Goal: Transaction & Acquisition: Purchase product/service

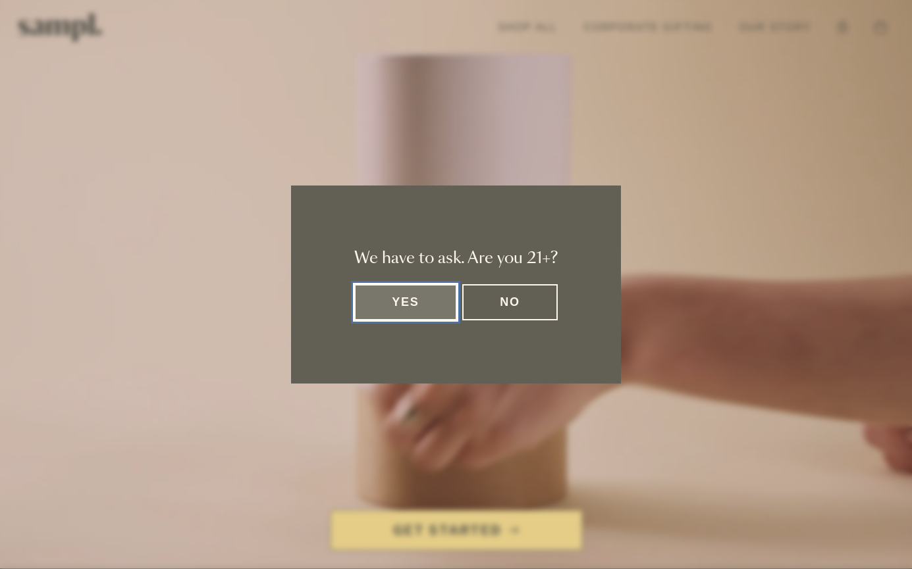
click at [442, 309] on button "Yes" at bounding box center [405, 302] width 103 height 36
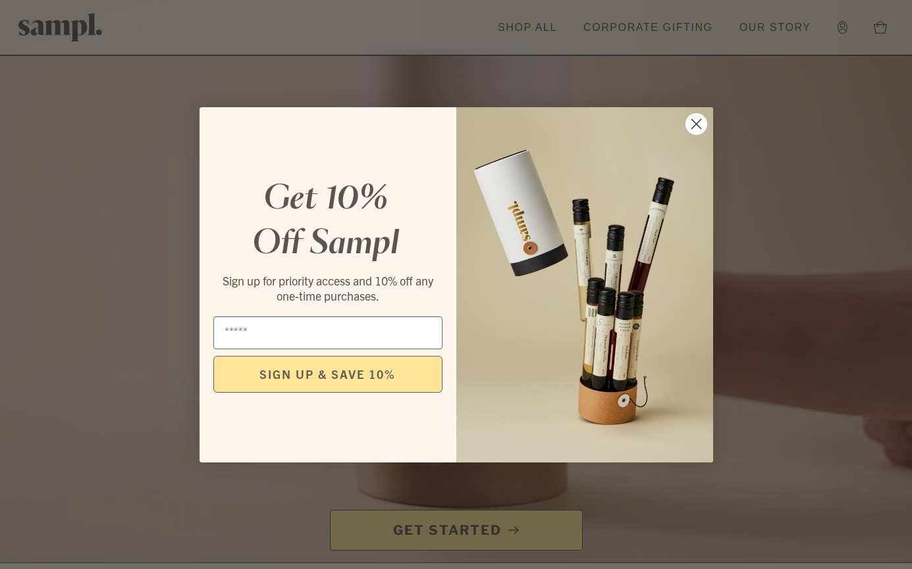
scroll to position [10, 0]
click at [705, 122] on circle "Close dialog" at bounding box center [696, 124] width 22 height 22
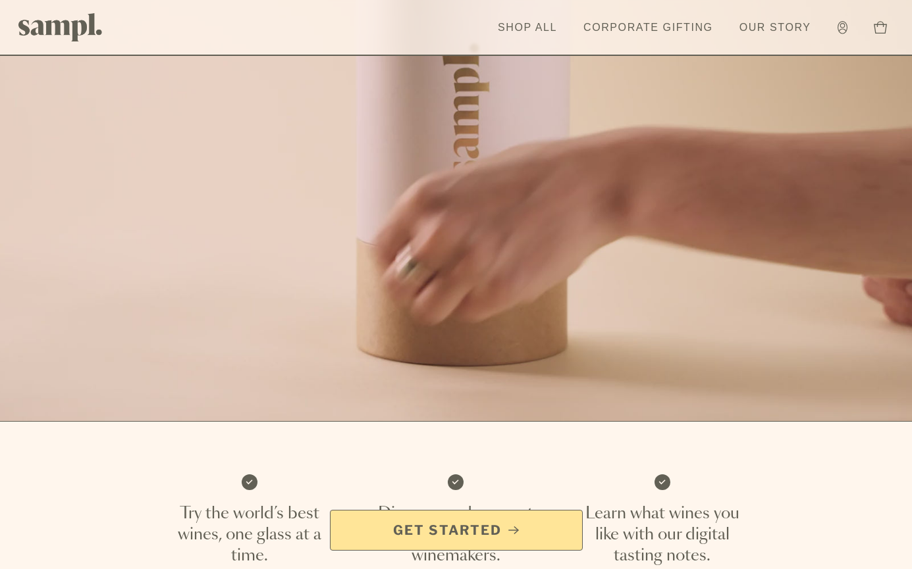
scroll to position [196, 0]
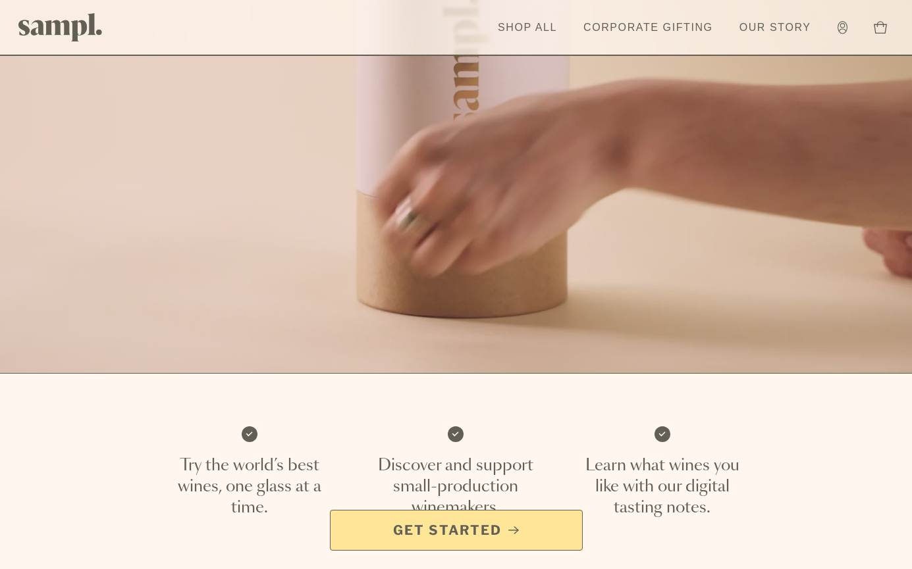
click at [406, 534] on span "Get Started" at bounding box center [447, 530] width 109 height 18
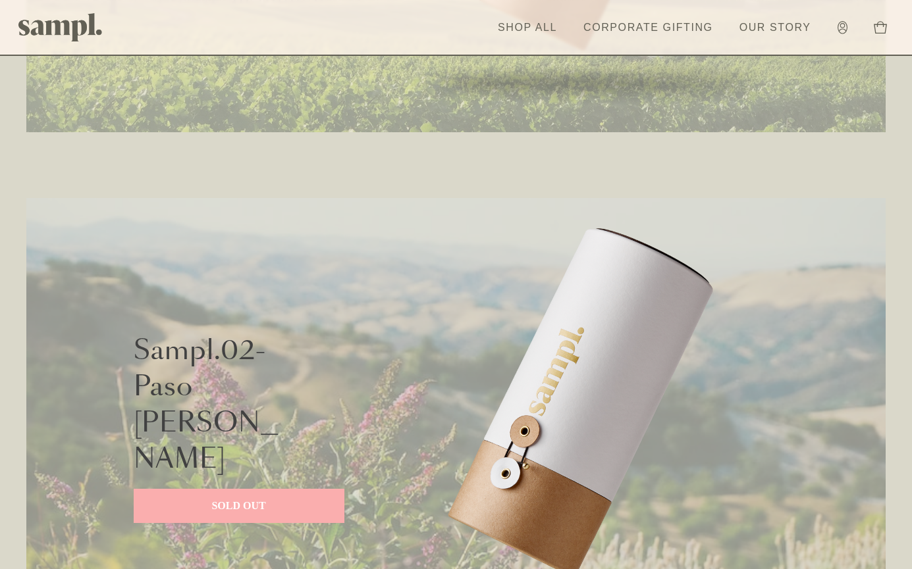
scroll to position [620, 0]
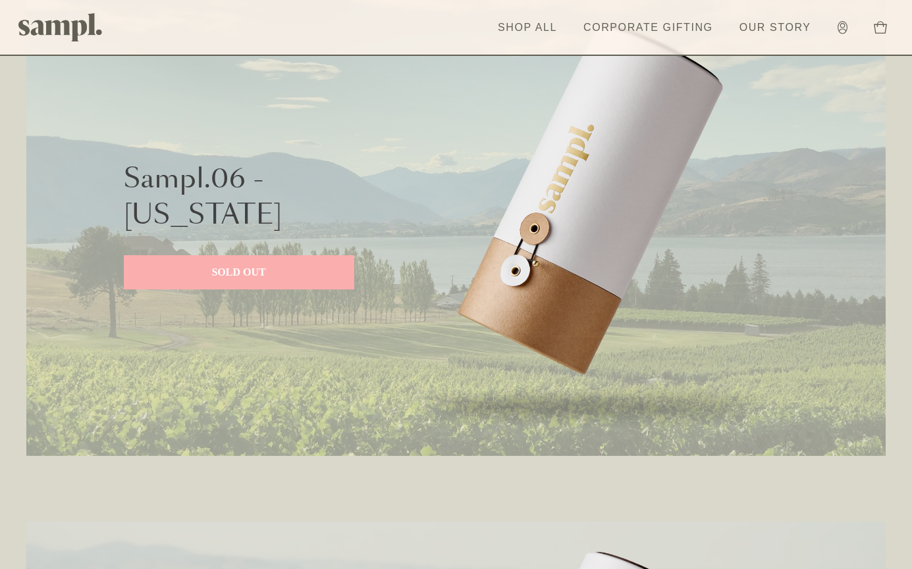
click at [231, 275] on p "SOLD OUT" at bounding box center [239, 273] width 204 height 16
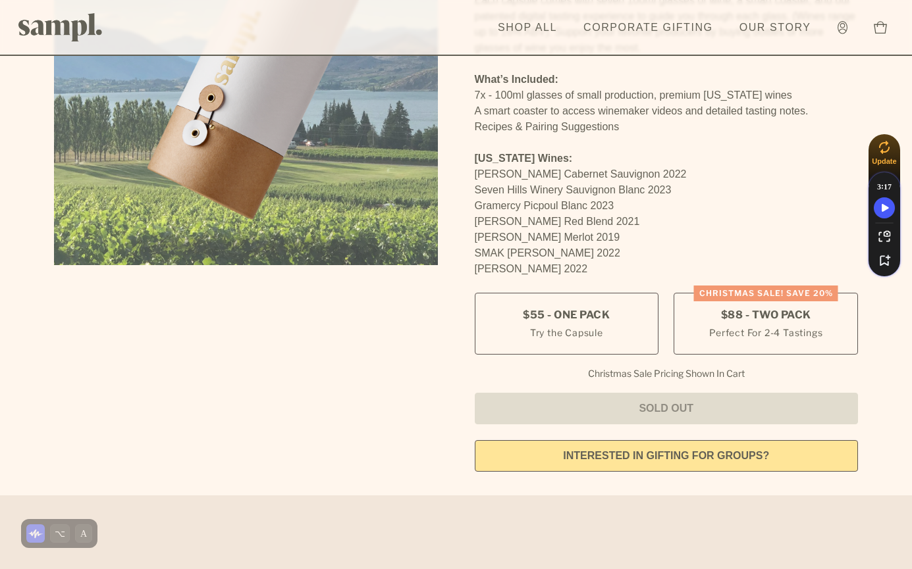
scroll to position [216, 0]
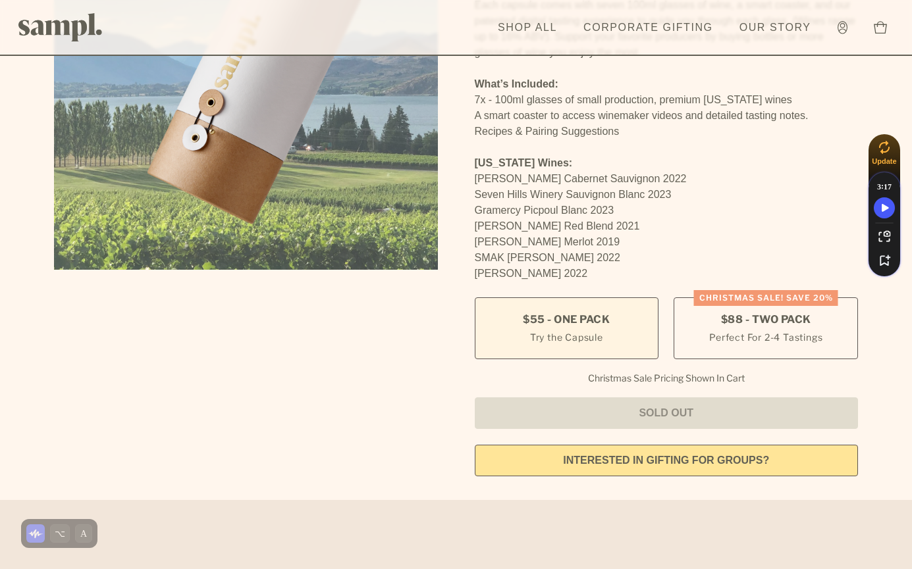
click at [546, 336] on small "Try the Capsule" at bounding box center [566, 338] width 73 height 14
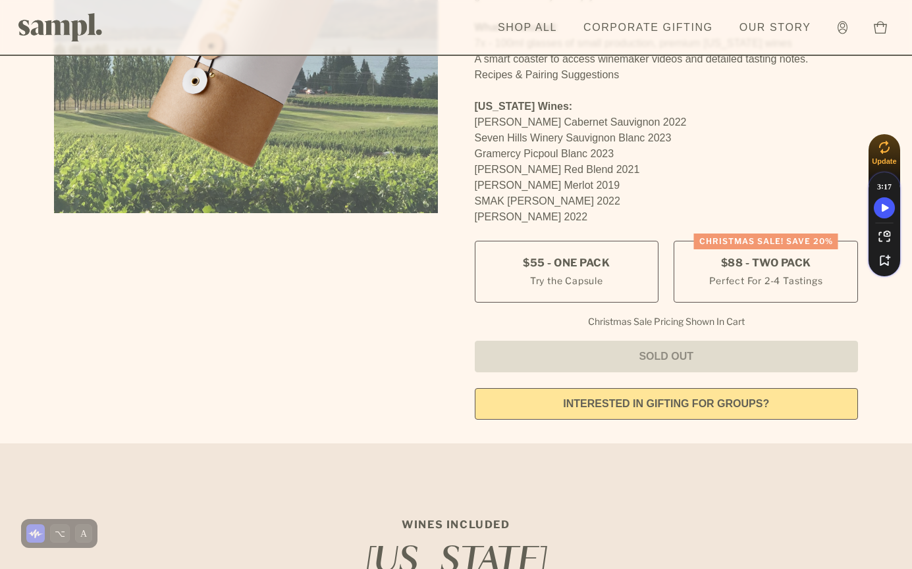
scroll to position [1134, 0]
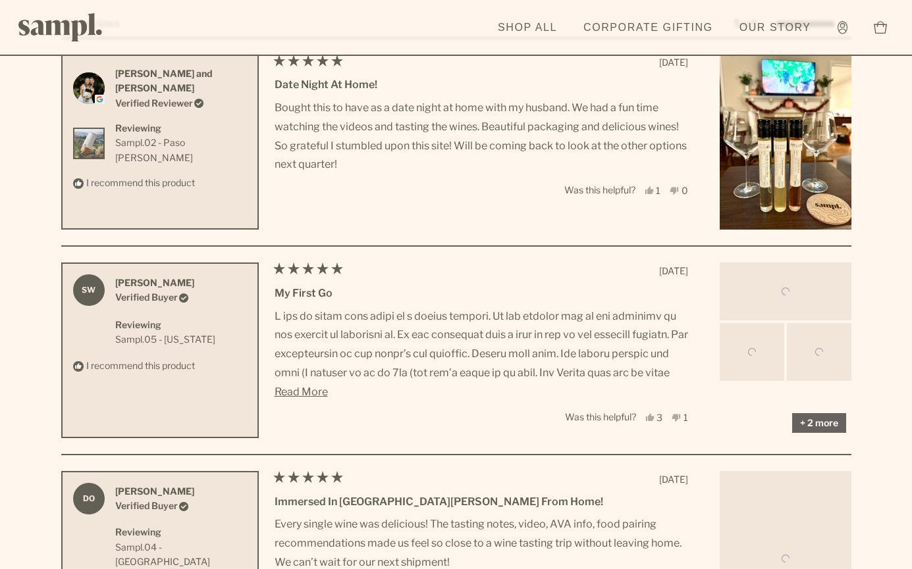
scroll to position [4368, 0]
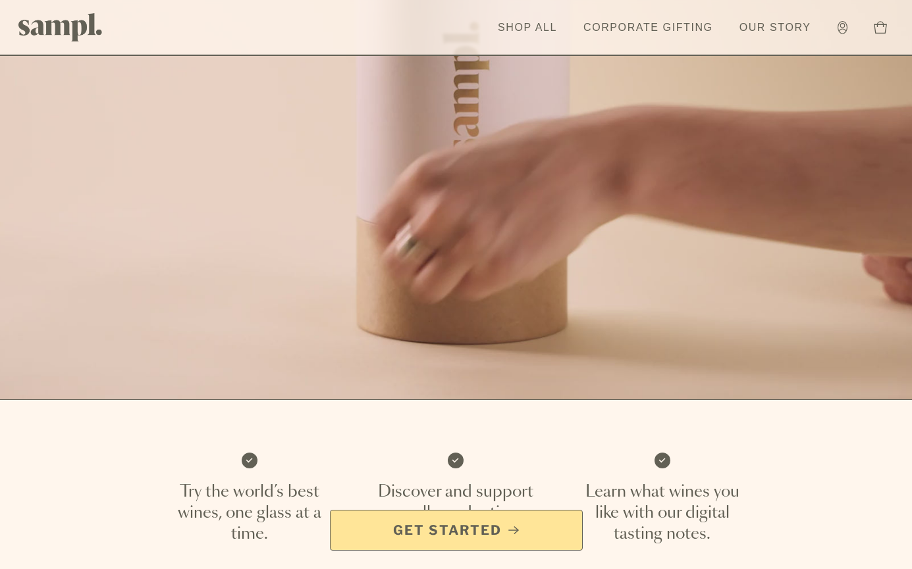
scroll to position [173, 0]
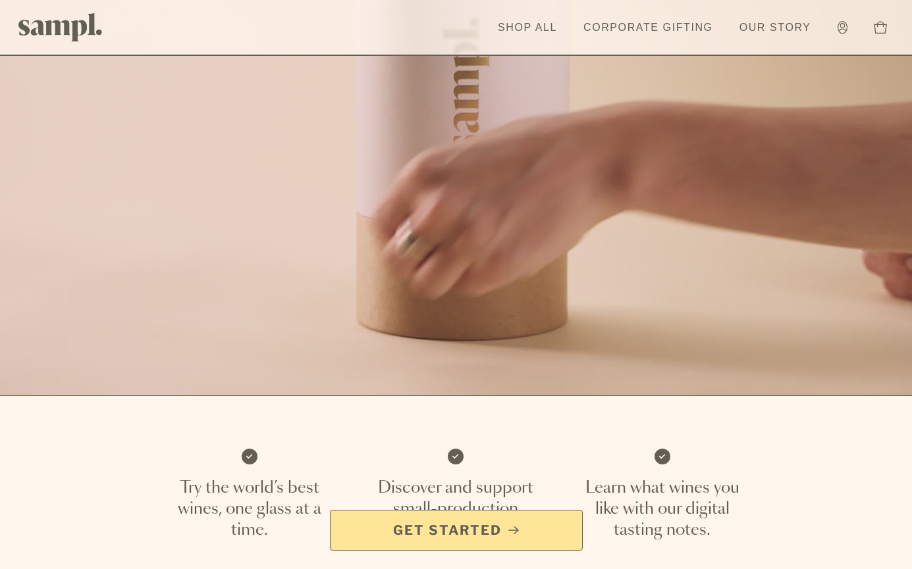
click at [455, 533] on span "Get Started" at bounding box center [447, 530] width 109 height 18
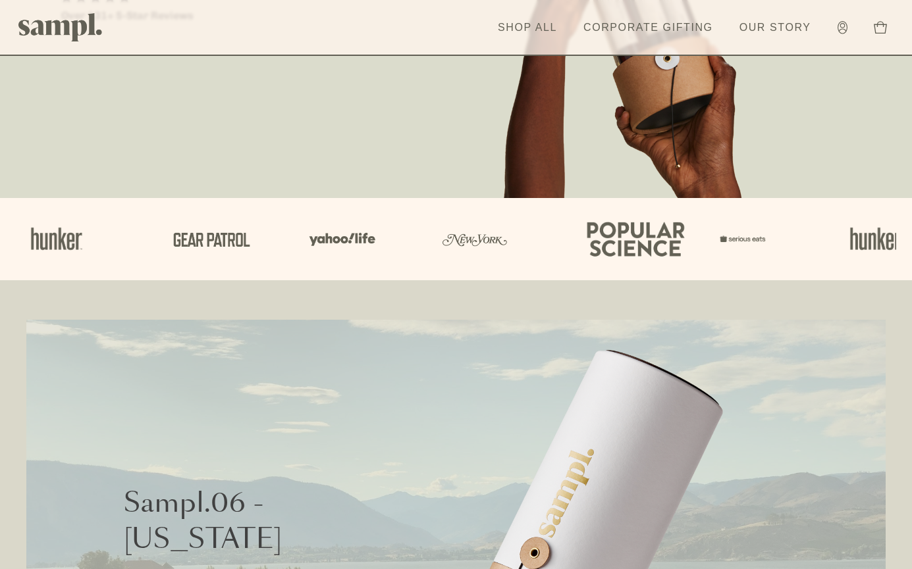
scroll to position [297, 0]
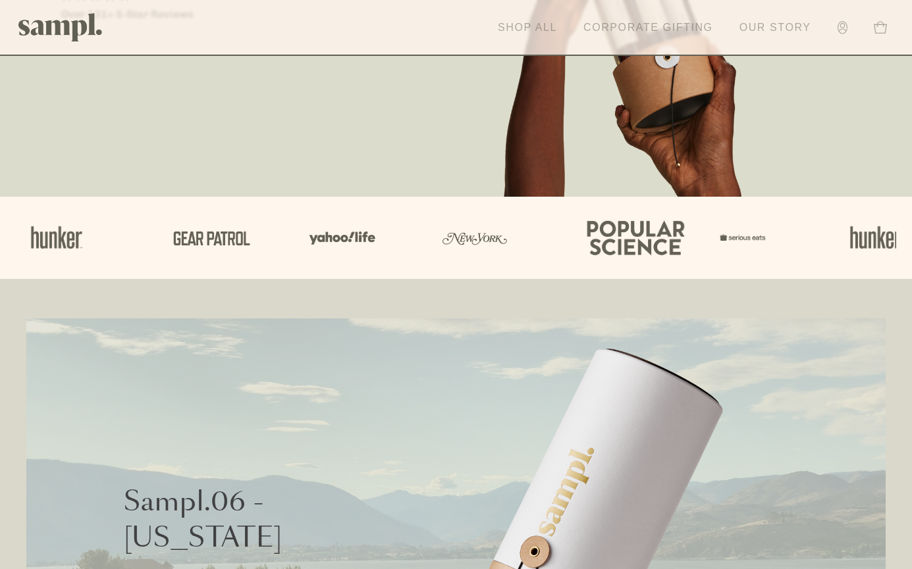
click at [530, 25] on link "Shop All" at bounding box center [527, 27] width 72 height 29
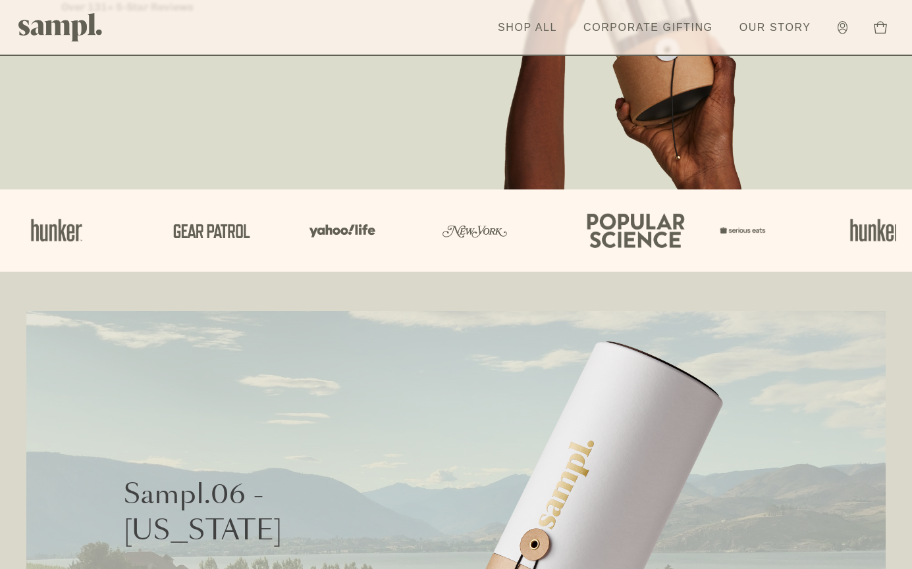
scroll to position [616, 0]
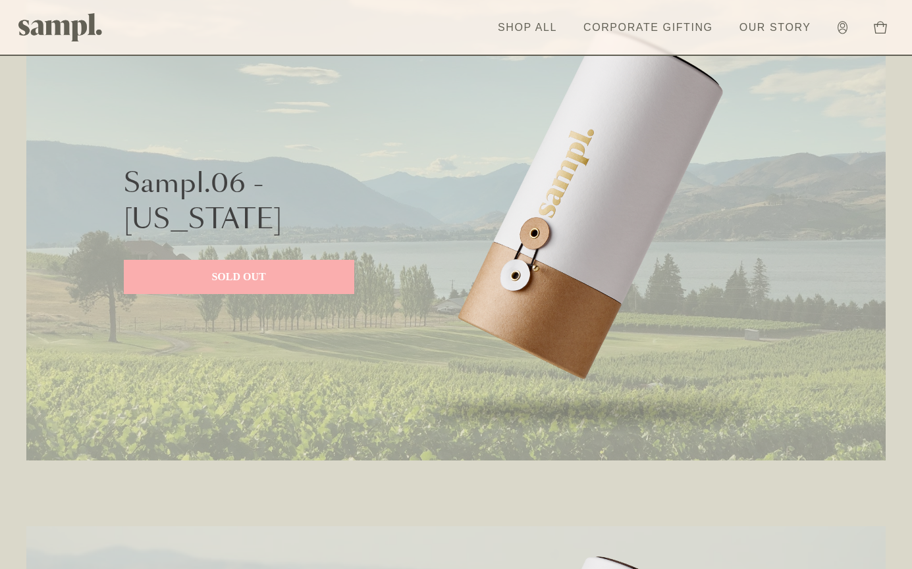
click at [247, 274] on p "SOLD OUT" at bounding box center [239, 277] width 204 height 16
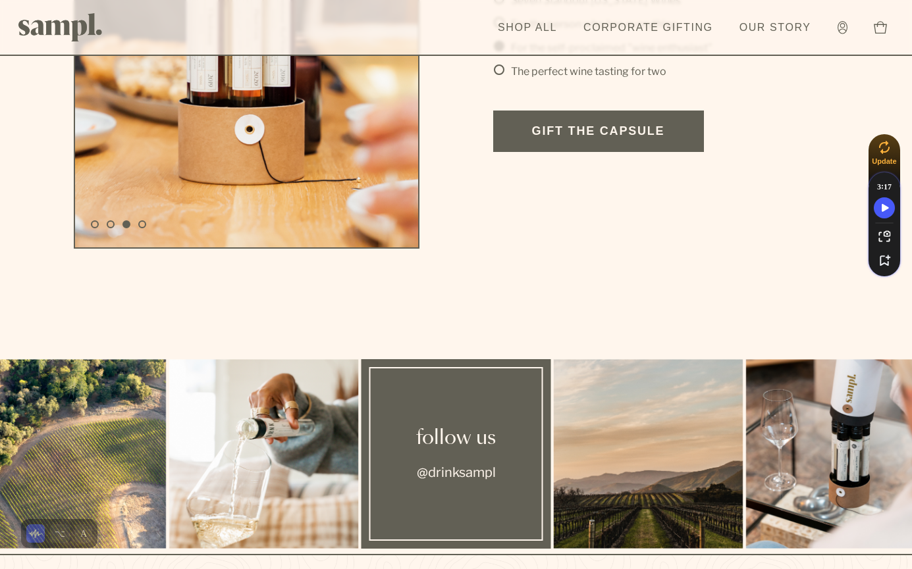
scroll to position [2824, 0]
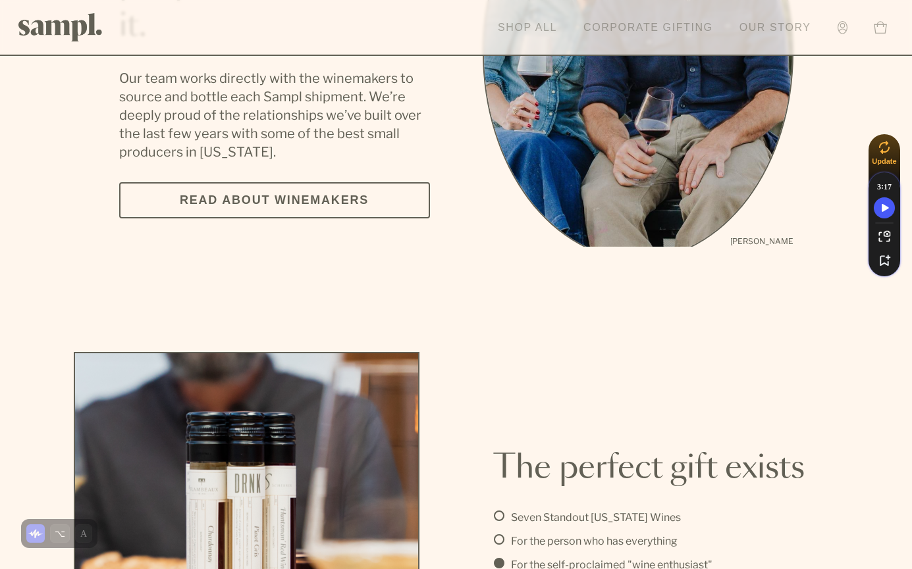
click at [841, 29] on icon at bounding box center [842, 31] width 8 height 4
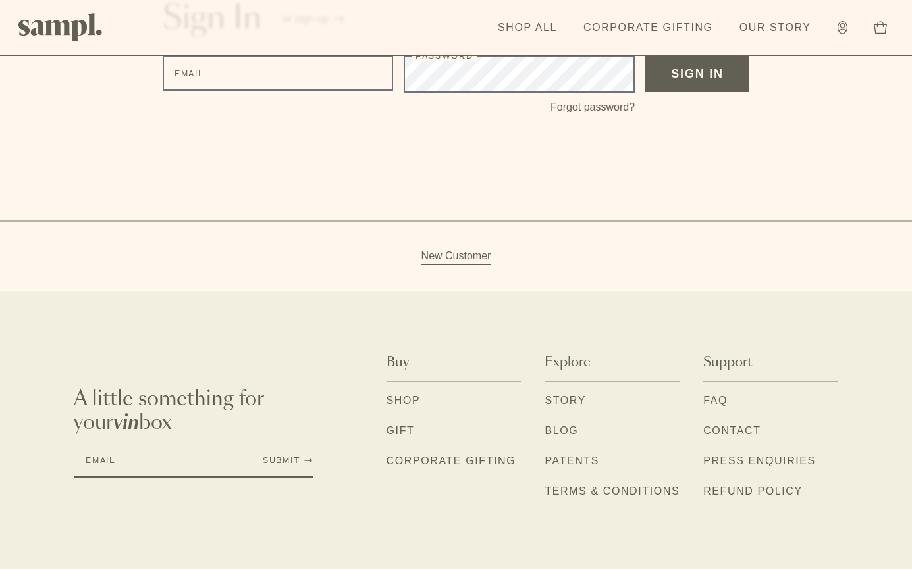
scroll to position [183, 0]
